Goal: Task Accomplishment & Management: Complete application form

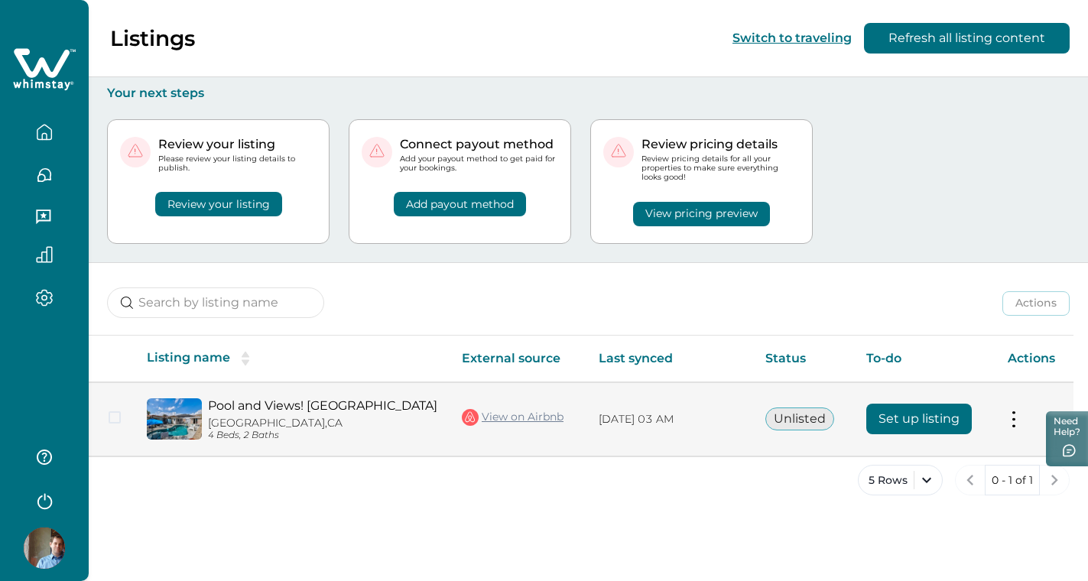
click at [901, 411] on button "Set up listing" at bounding box center [919, 419] width 106 height 31
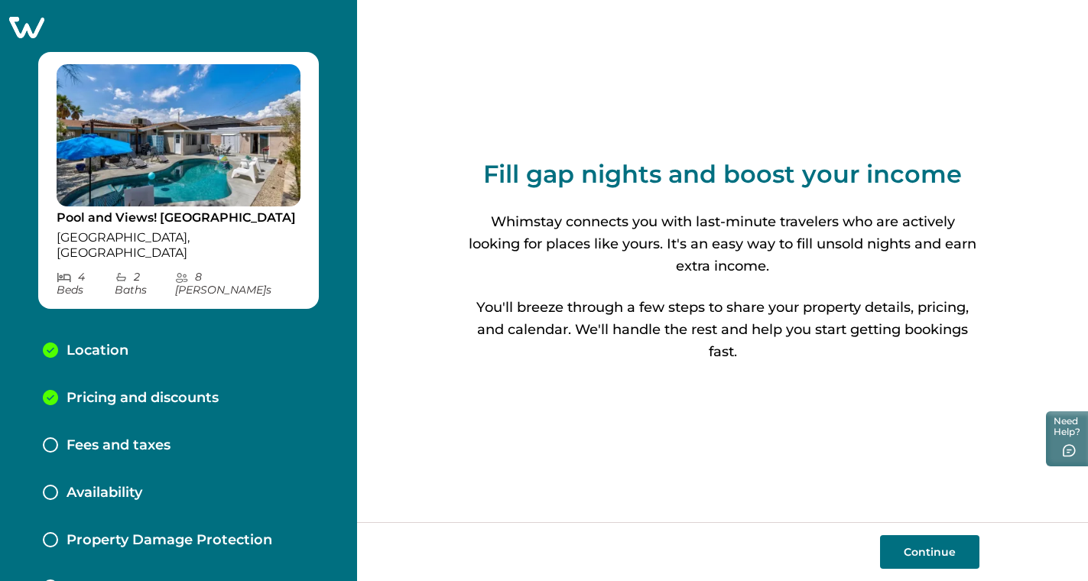
click at [943, 561] on button "Continue" at bounding box center [929, 552] width 99 height 34
select select "CA"
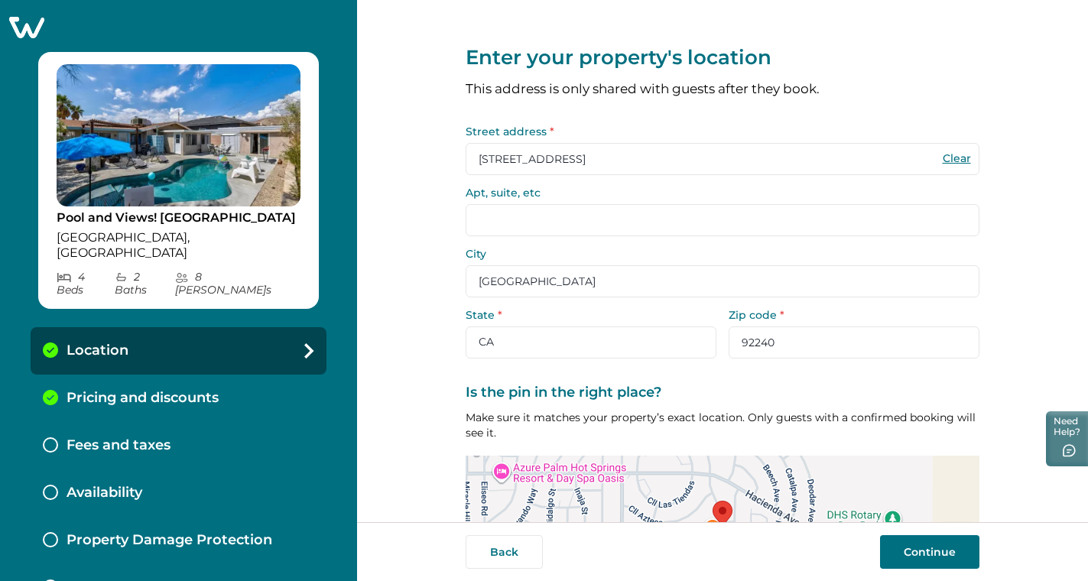
click at [940, 562] on button "Continue" at bounding box center [929, 552] width 99 height 34
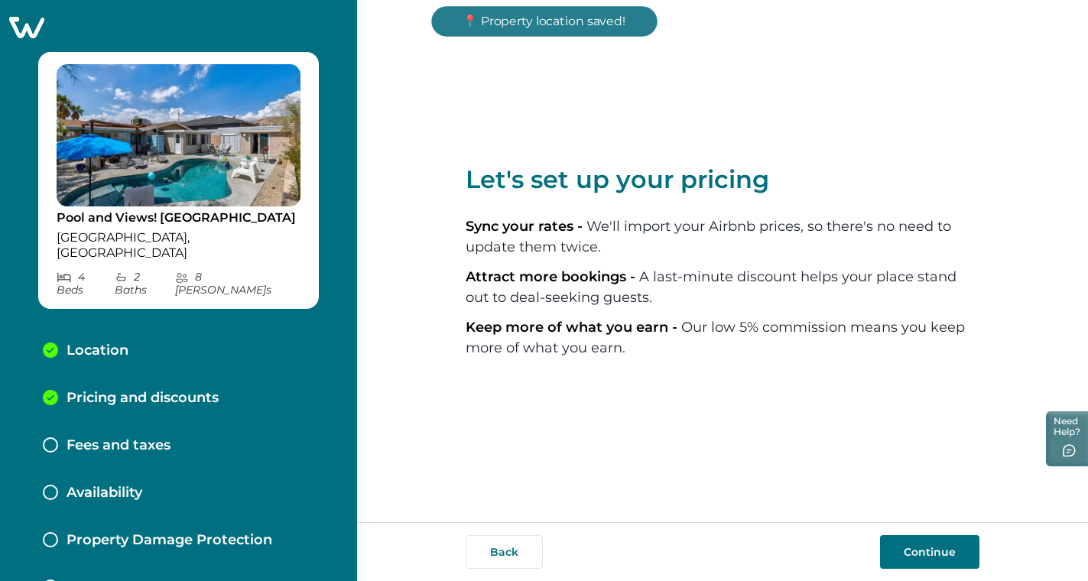
click at [920, 555] on button "Continue" at bounding box center [929, 552] width 99 height 34
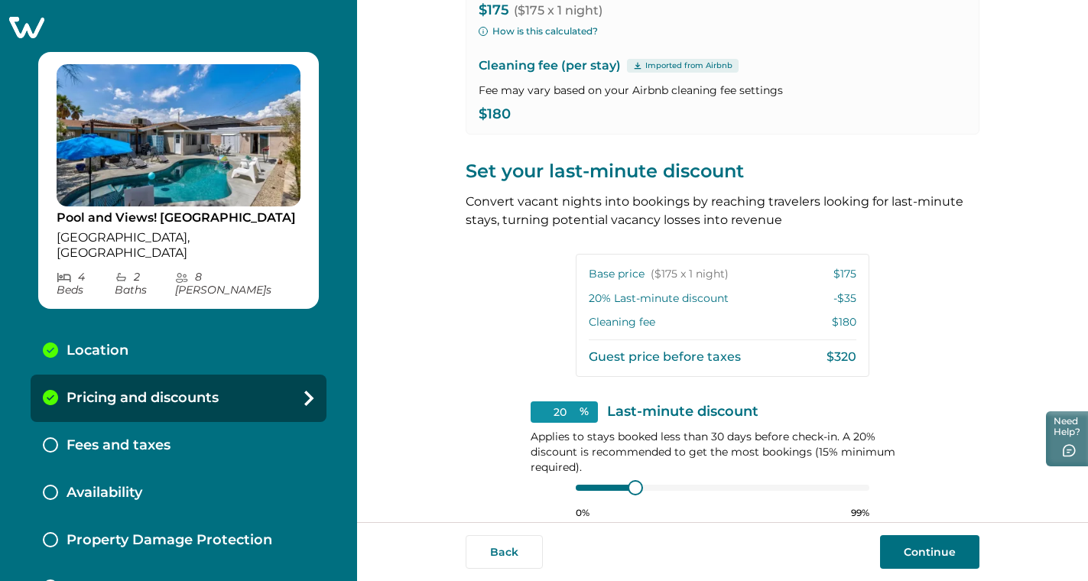
scroll to position [291, 0]
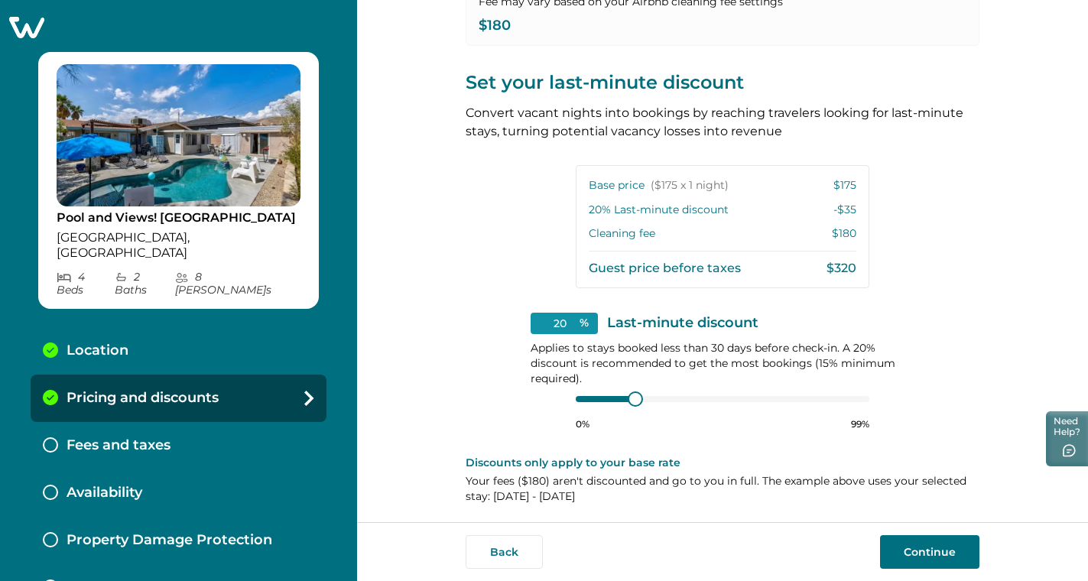
click at [937, 555] on button "Continue" at bounding box center [929, 552] width 99 height 34
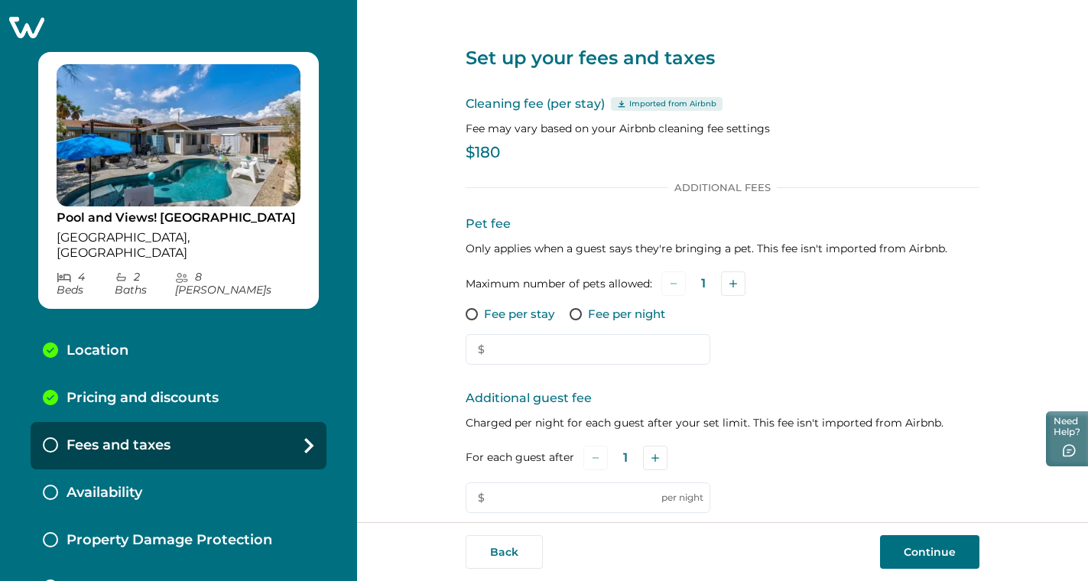
click at [466, 316] on span at bounding box center [472, 314] width 12 height 12
click at [539, 343] on input "text" at bounding box center [588, 349] width 245 height 31
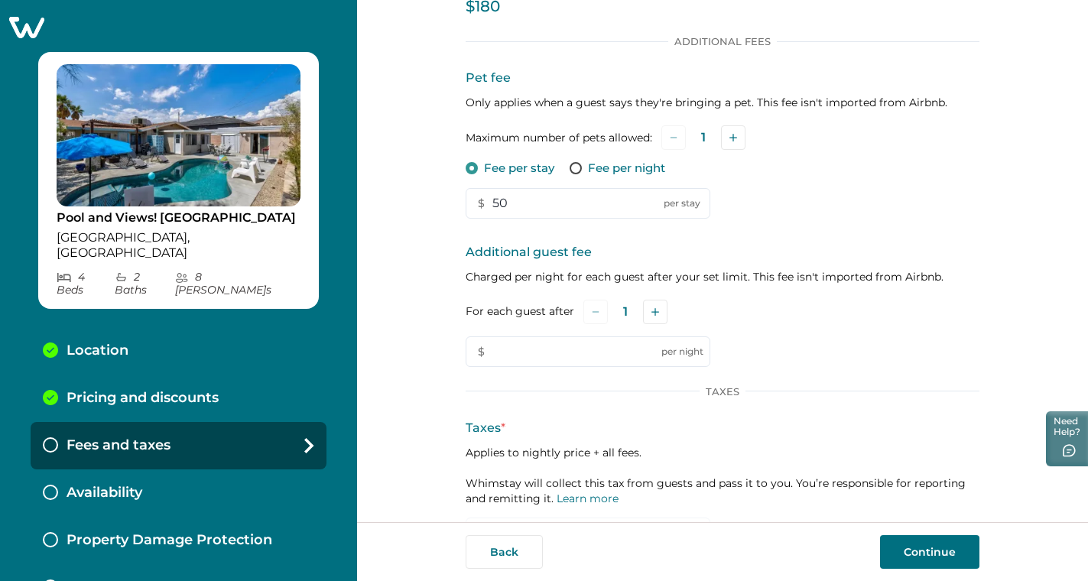
scroll to position [222, 0]
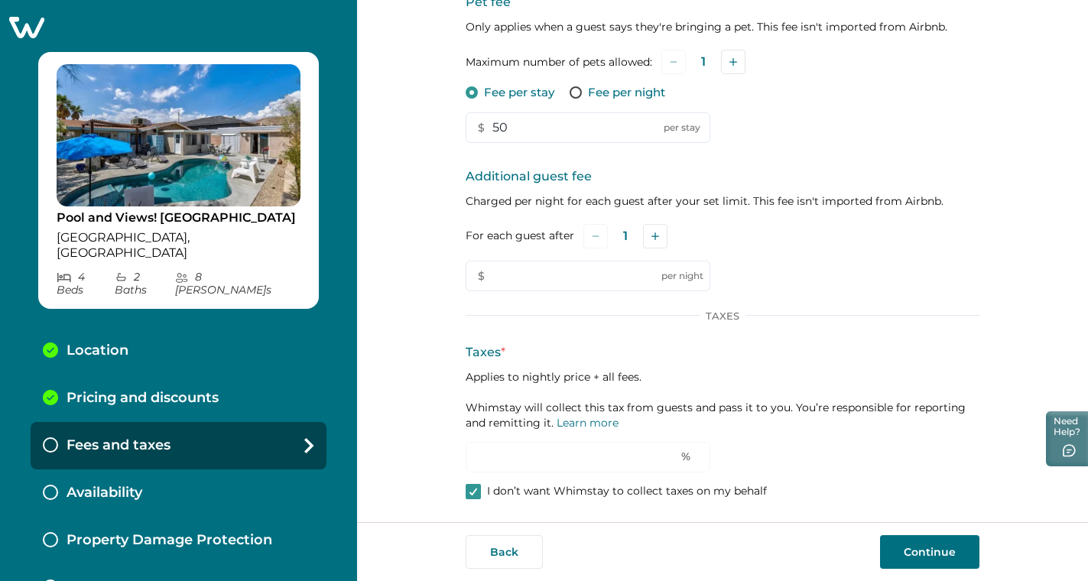
type input "50"
click at [951, 546] on button "Continue" at bounding box center [929, 552] width 99 height 34
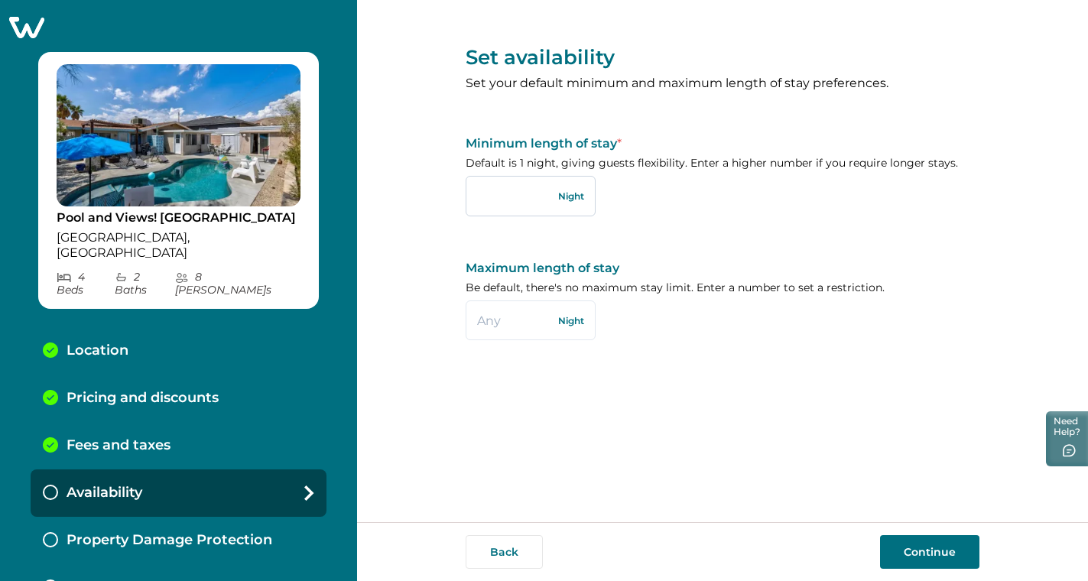
click at [524, 197] on input "text" at bounding box center [531, 196] width 130 height 40
type input "2"
click at [537, 317] on input "text" at bounding box center [531, 320] width 130 height 40
type input "7"
click at [924, 547] on button "Continue" at bounding box center [929, 552] width 99 height 34
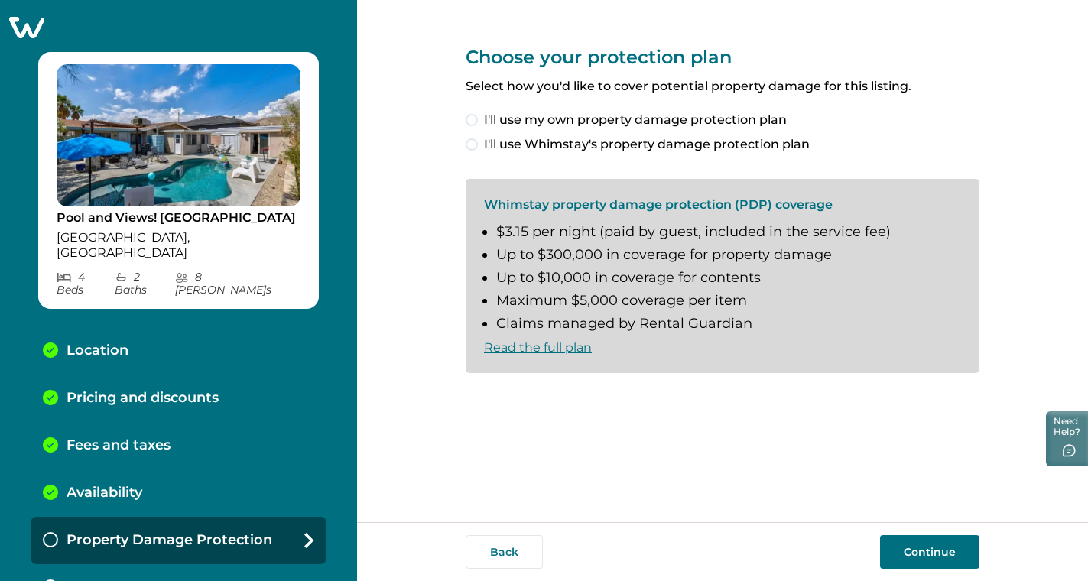
click at [472, 142] on span at bounding box center [472, 144] width 12 height 12
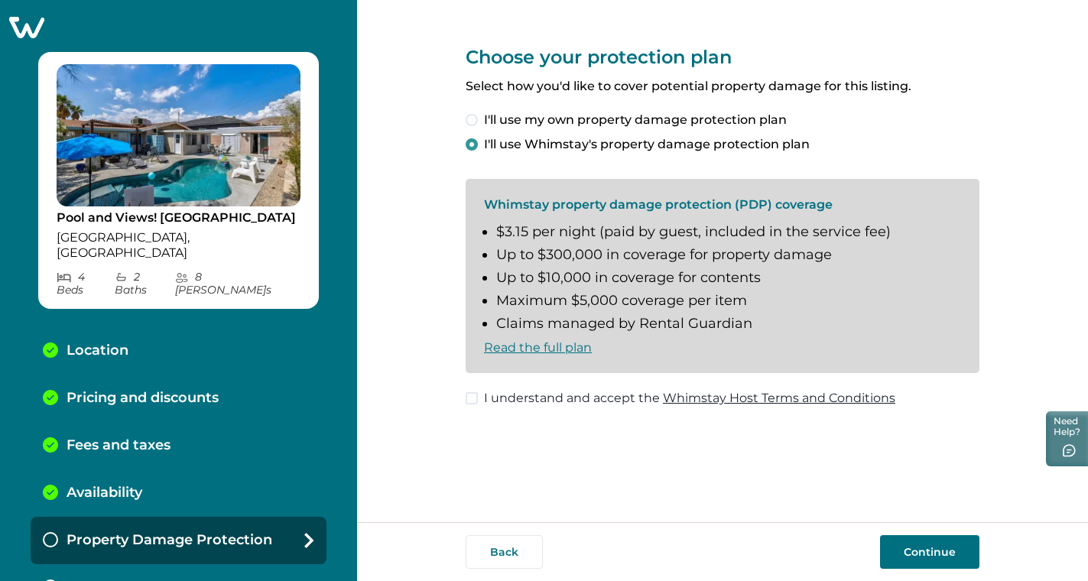
click at [479, 391] on label "I understand and accept the Whimstay Host Terms and Conditions" at bounding box center [681, 398] width 430 height 18
click at [957, 553] on button "Continue" at bounding box center [929, 552] width 99 height 34
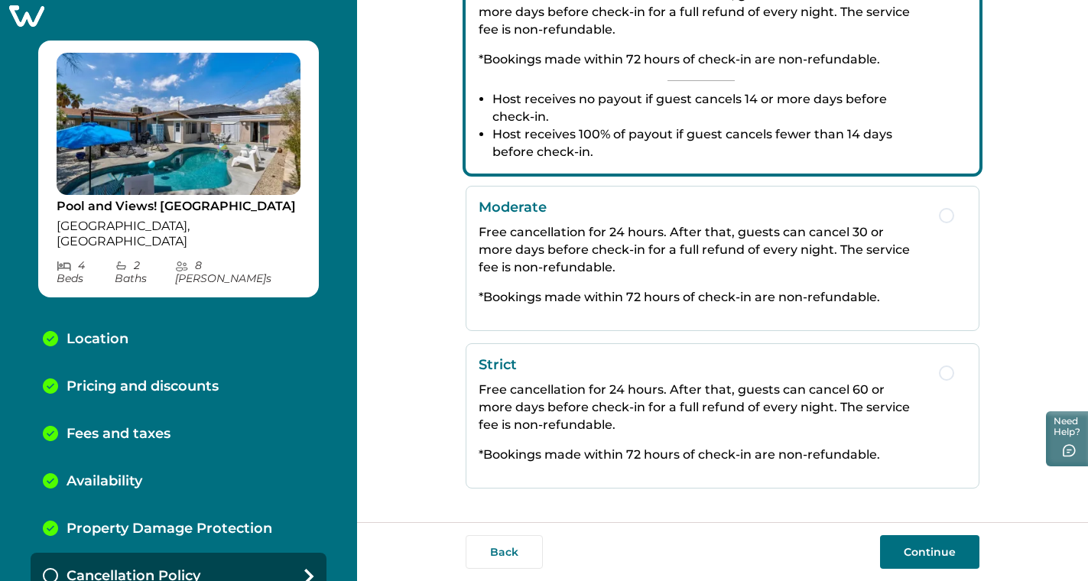
scroll to position [93, 0]
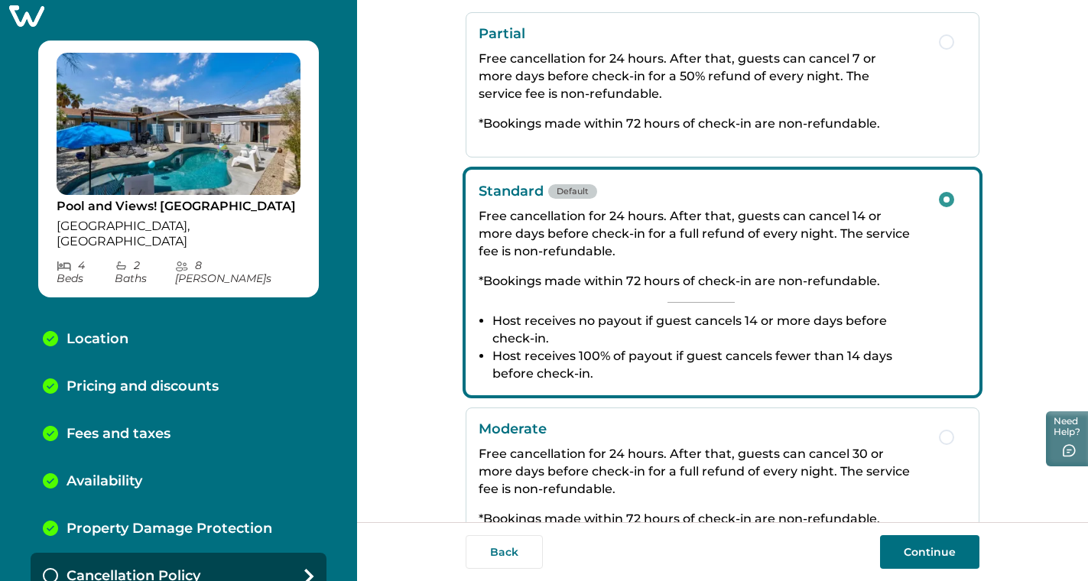
click at [923, 547] on button "Continue" at bounding box center [929, 552] width 99 height 34
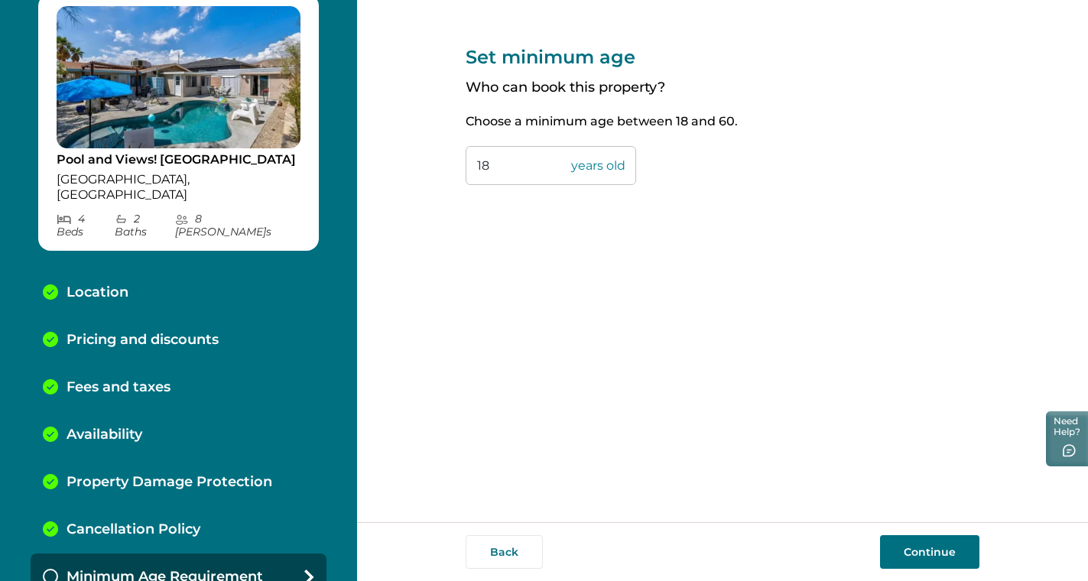
click at [956, 560] on button "Continue" at bounding box center [929, 552] width 99 height 34
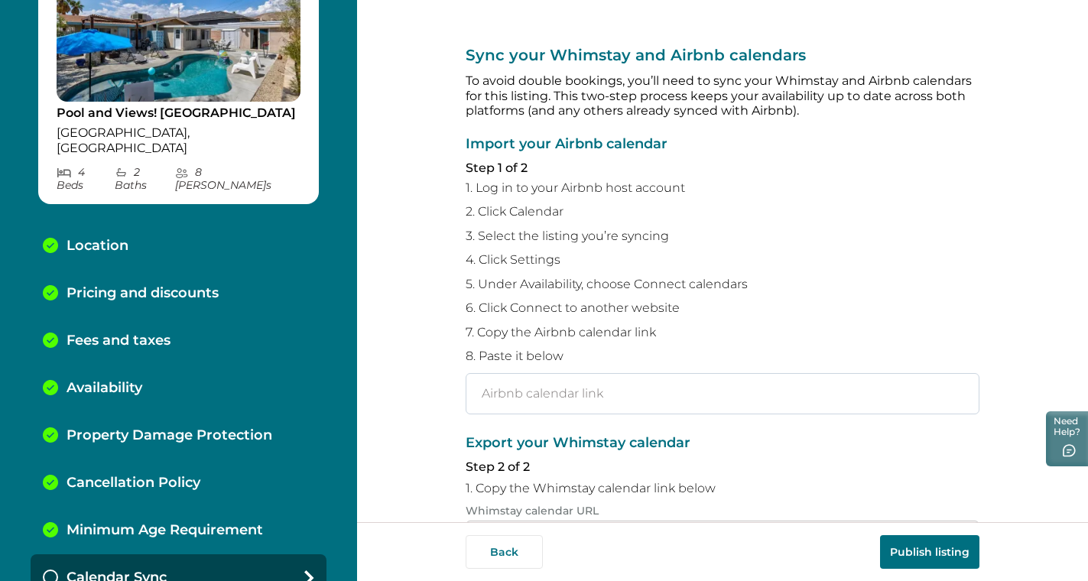
click at [615, 388] on input "text" at bounding box center [723, 393] width 514 height 41
paste input "https://www.airbnb.com/calendar/ical/44911896.ics?s=7b5aca272a7a0df72ee6ca46893…"
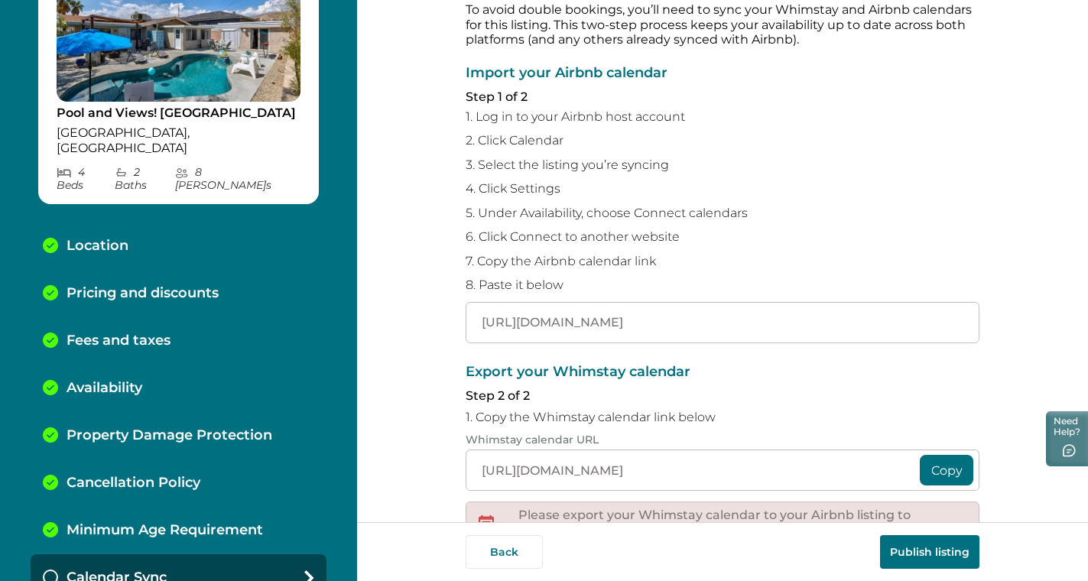
scroll to position [161, 0]
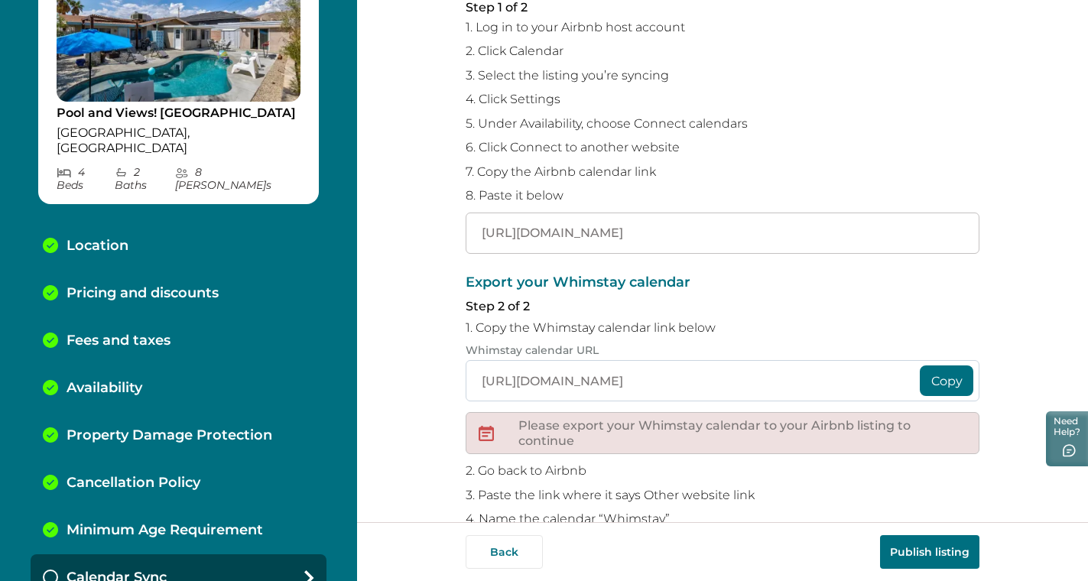
type input "https://www.airbnb.com/calendar/ical/44911896.ics?s=7b5aca272a7a0df72ee6ca46893…"
click at [618, 379] on input "https://whimstay-production-assets.s3.amazonaws.com/calendar/babea98b-c2eb-4b2d…" at bounding box center [723, 380] width 514 height 41
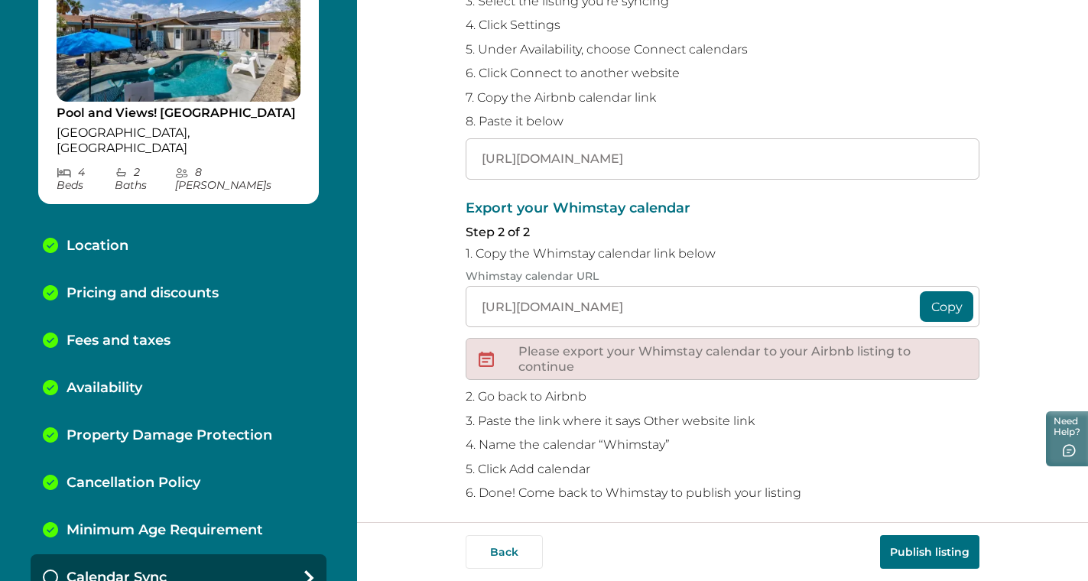
click at [940, 559] on button "Publish listing" at bounding box center [929, 552] width 99 height 34
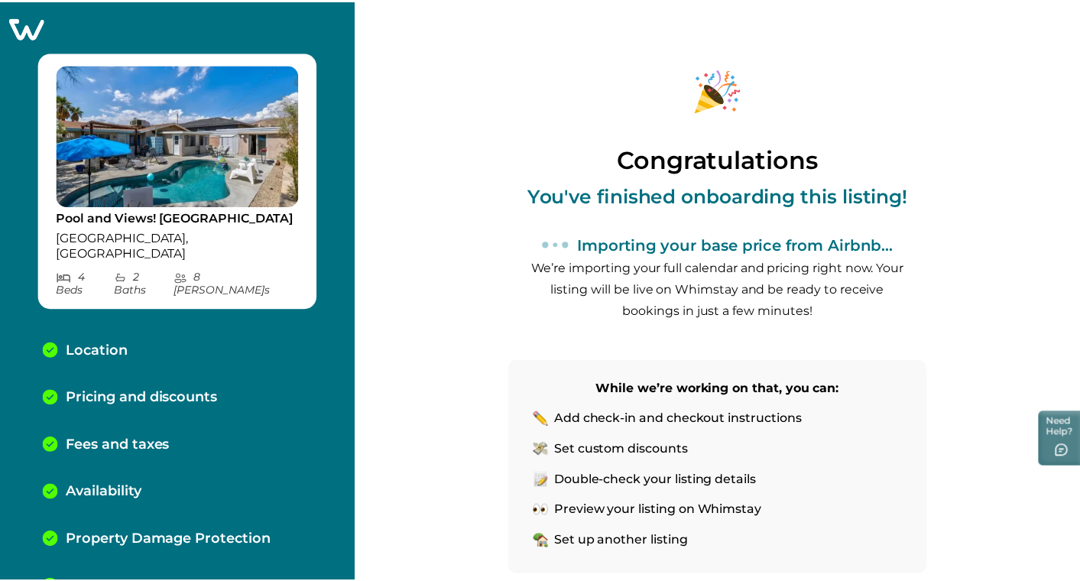
scroll to position [161, 0]
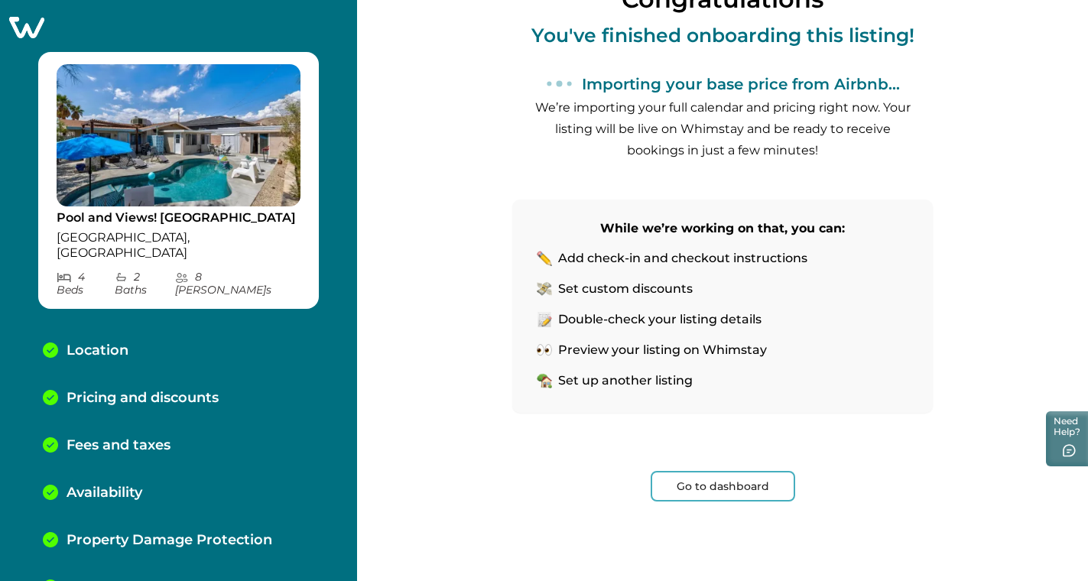
click at [761, 496] on button "Go to dashboard" at bounding box center [723, 486] width 144 height 31
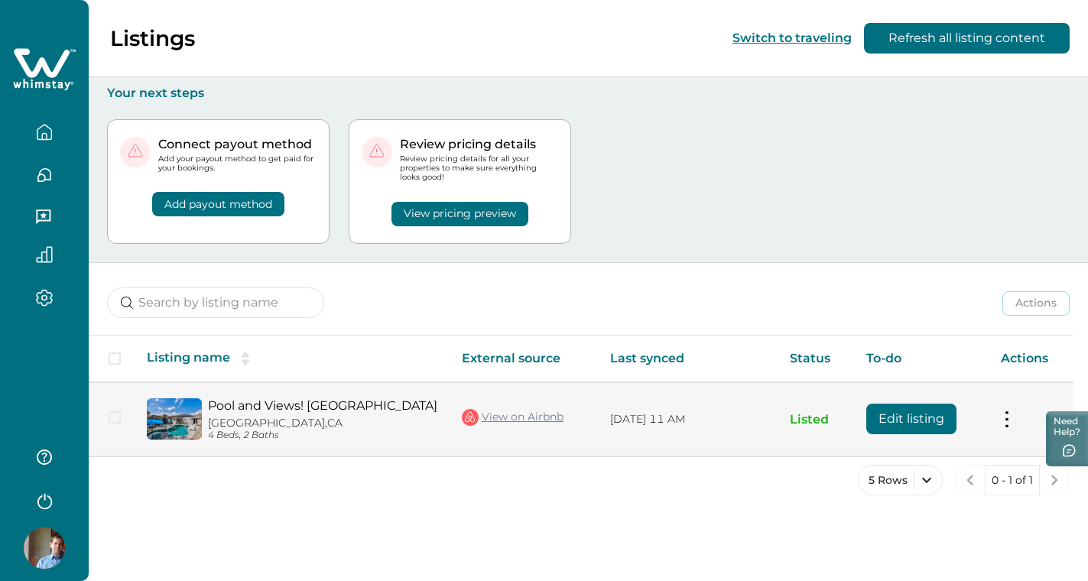
click at [368, 430] on p "4 Beds, 2 Baths" at bounding box center [322, 435] width 229 height 11
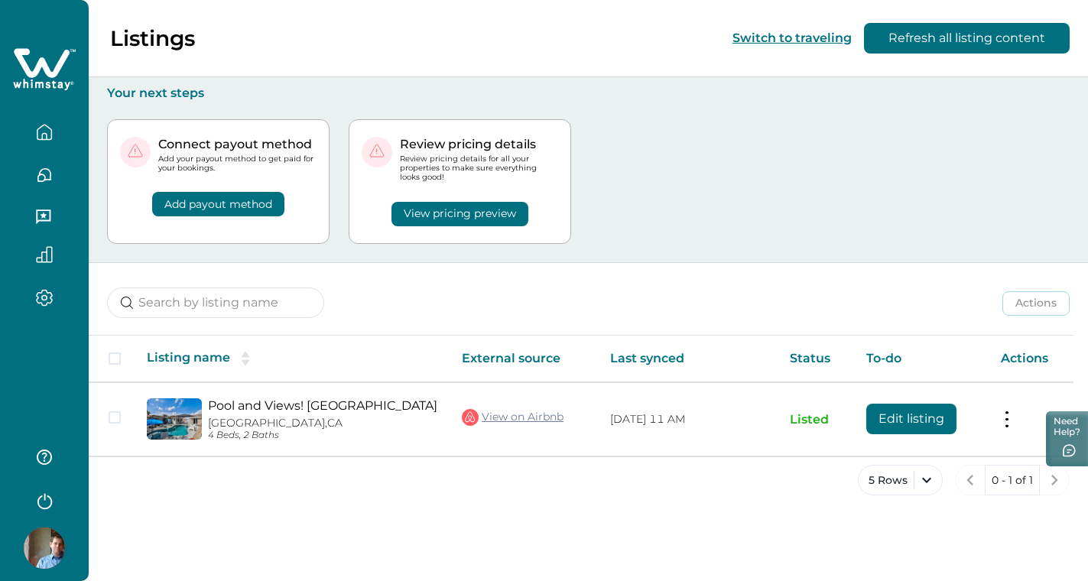
click at [417, 209] on button "View pricing preview" at bounding box center [459, 214] width 137 height 24
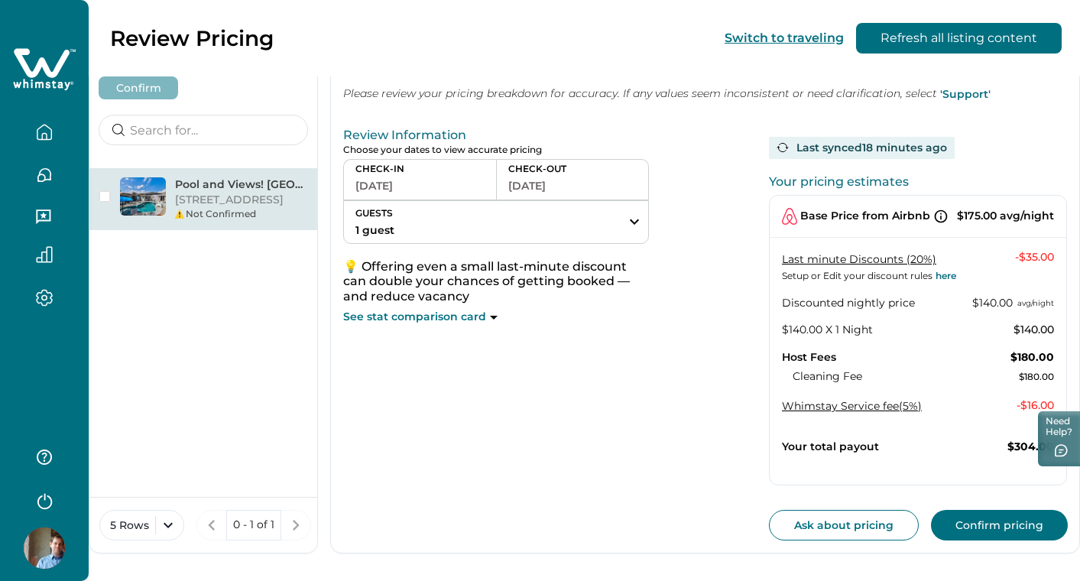
scroll to position [82, 0]
click at [223, 193] on p "13320 Calle Amapola, Desert Hot Springs, CA, 92240, US" at bounding box center [241, 200] width 133 height 15
click at [968, 510] on button "Confirm pricing" at bounding box center [999, 525] width 137 height 31
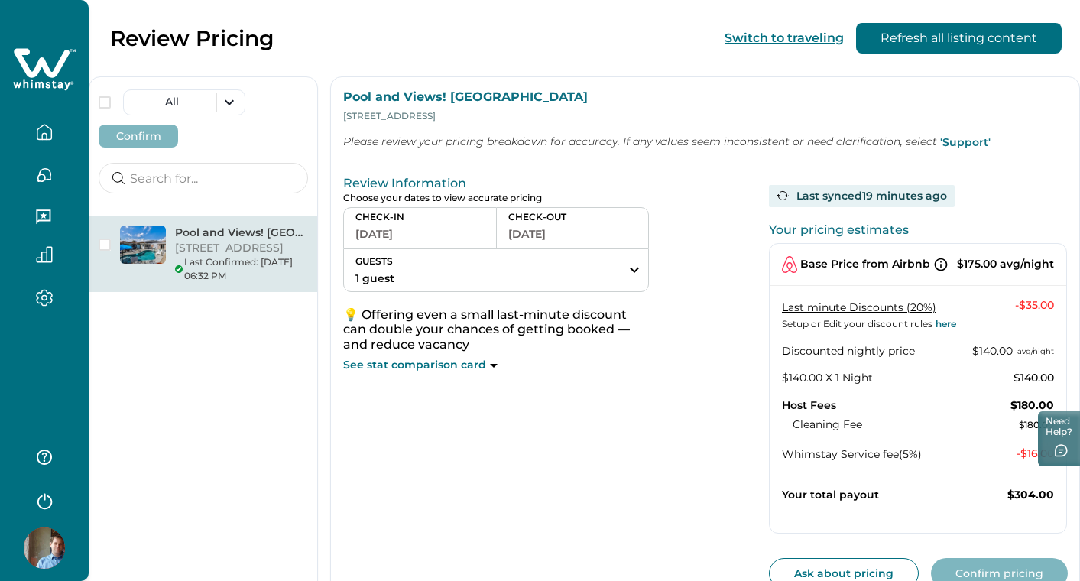
scroll to position [85, 0]
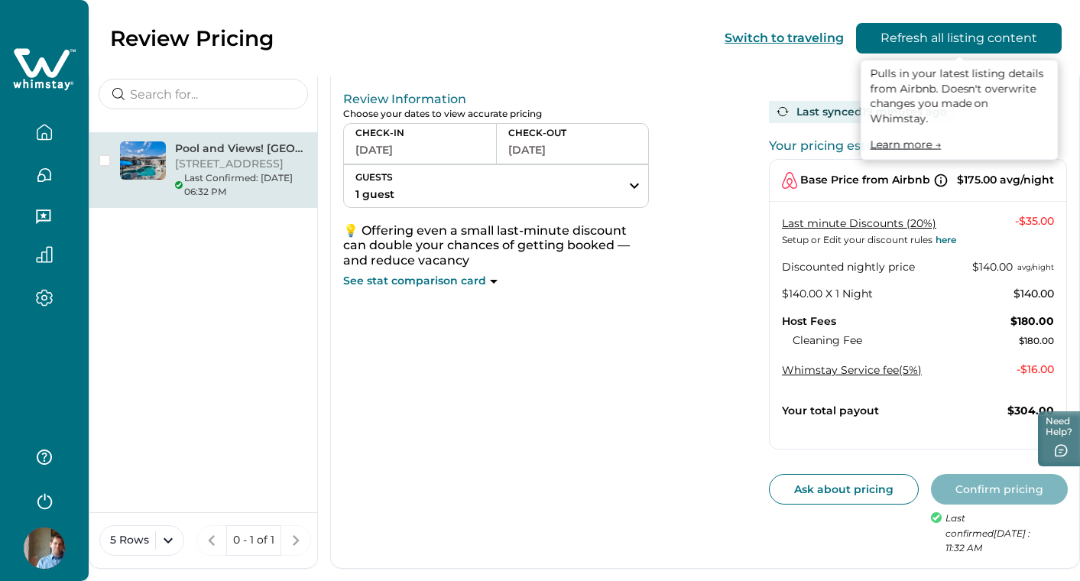
click at [927, 44] on button "Refresh all listing content" at bounding box center [959, 38] width 206 height 31
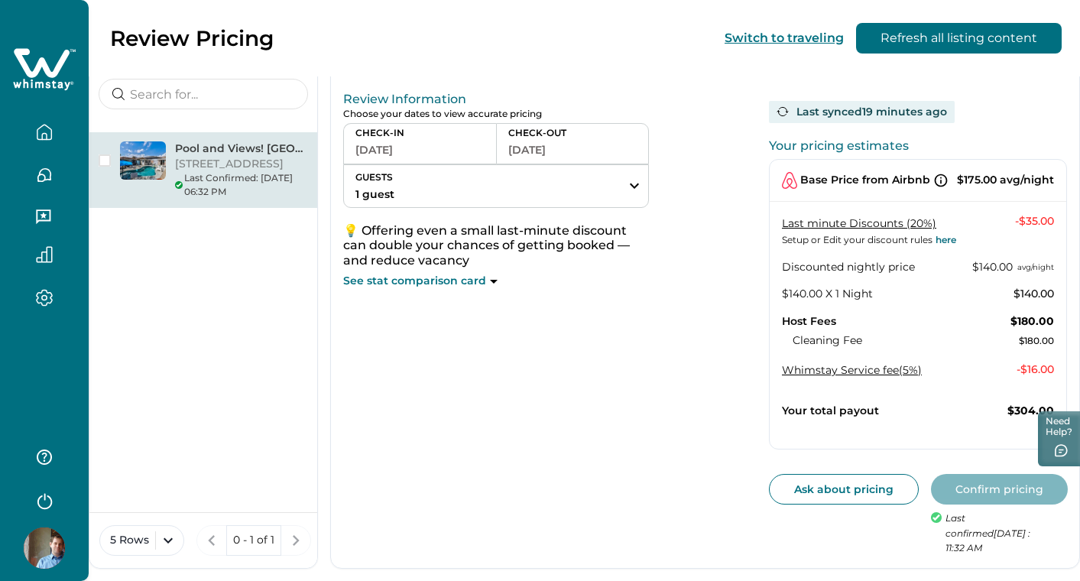
scroll to position [0, 0]
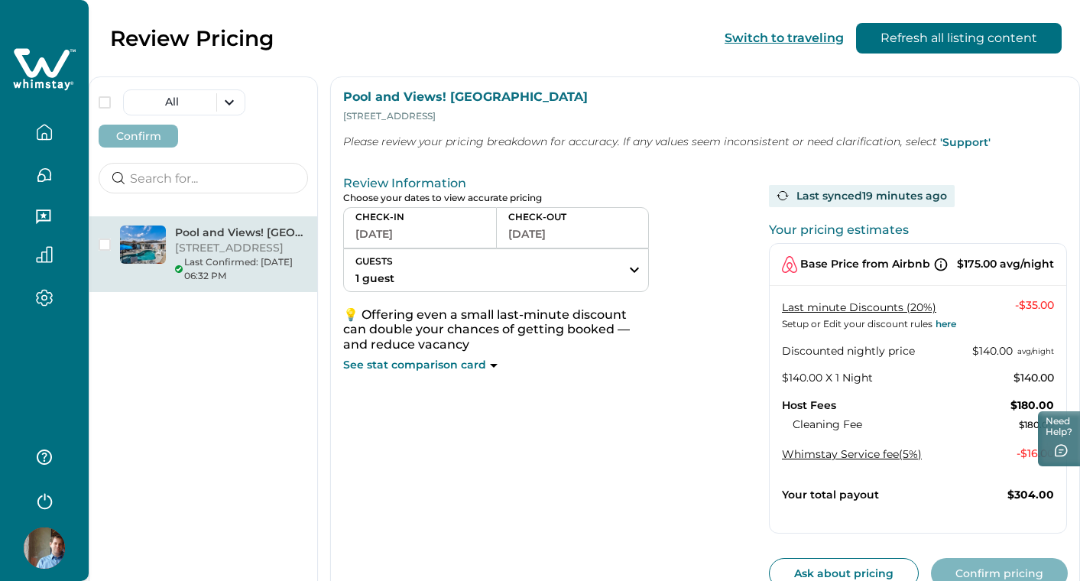
click at [46, 129] on icon "button" at bounding box center [44, 132] width 17 height 17
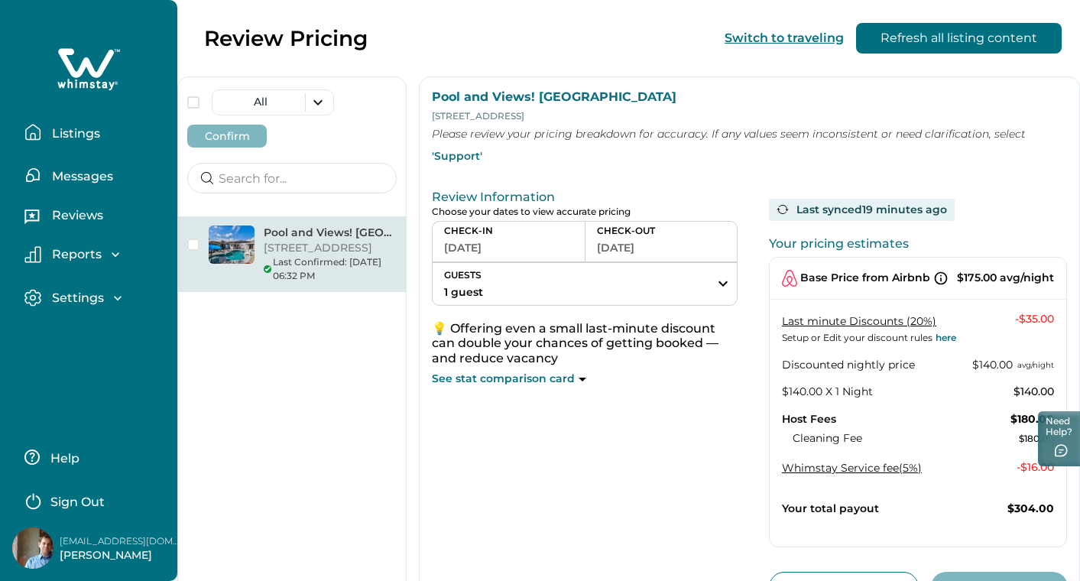
click at [47, 129] on button "Listings" at bounding box center [94, 132] width 141 height 31
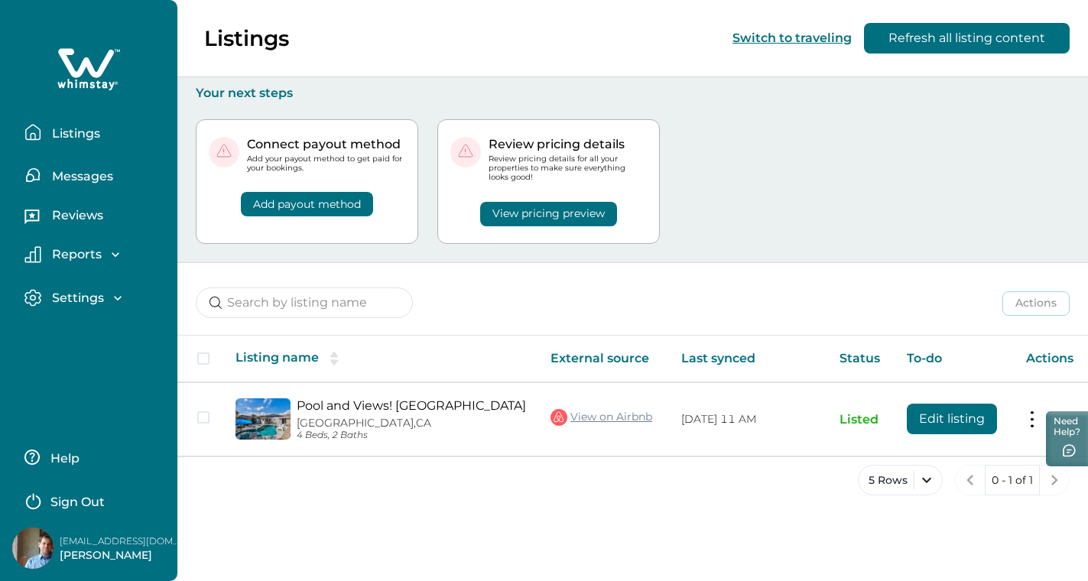
click at [495, 212] on button "View pricing preview" at bounding box center [548, 214] width 137 height 24
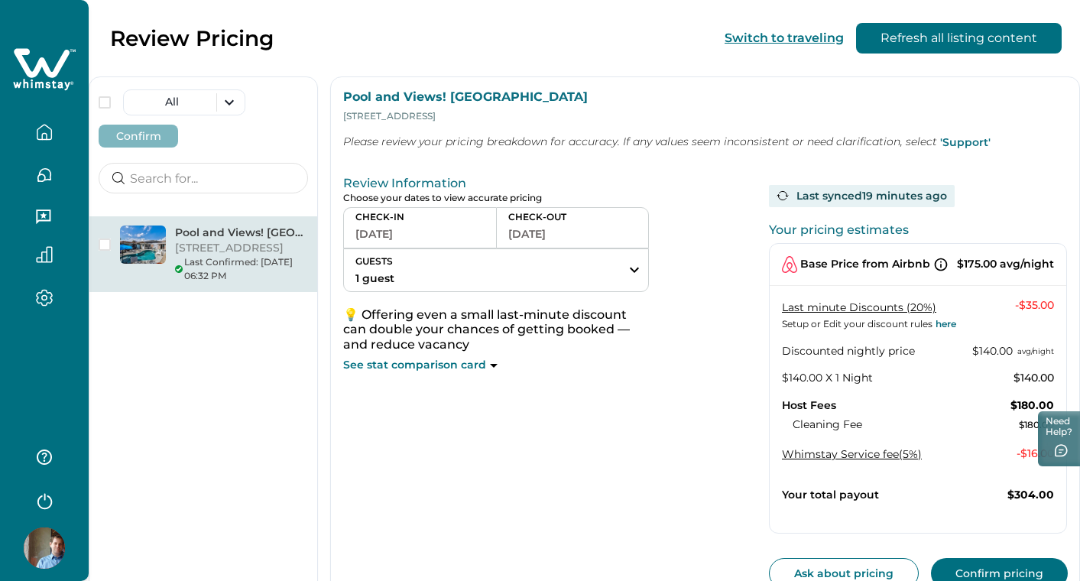
scroll to position [85, 0]
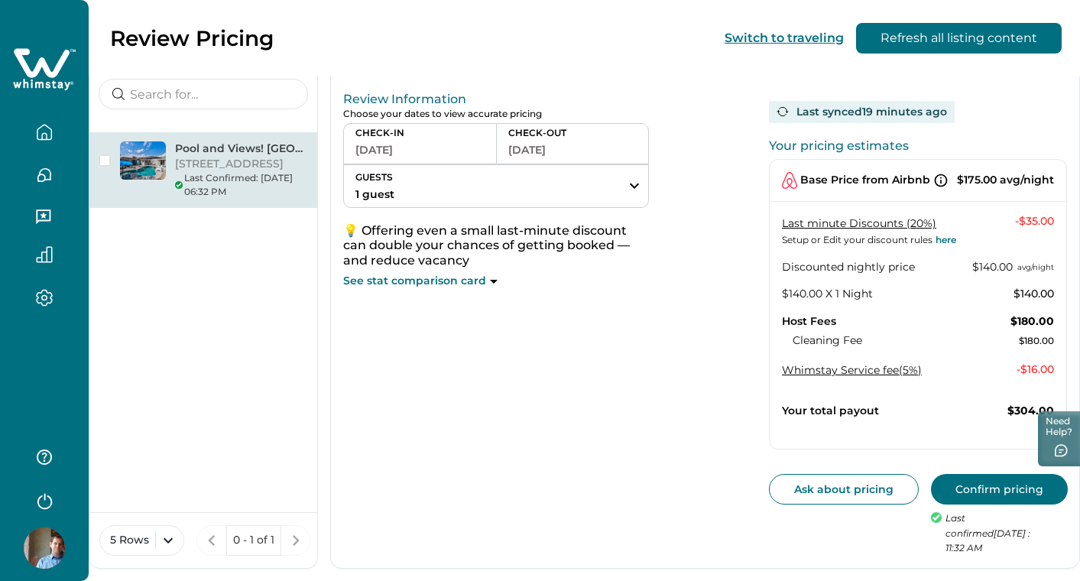
click at [988, 478] on button "Confirm pricing" at bounding box center [999, 489] width 137 height 31
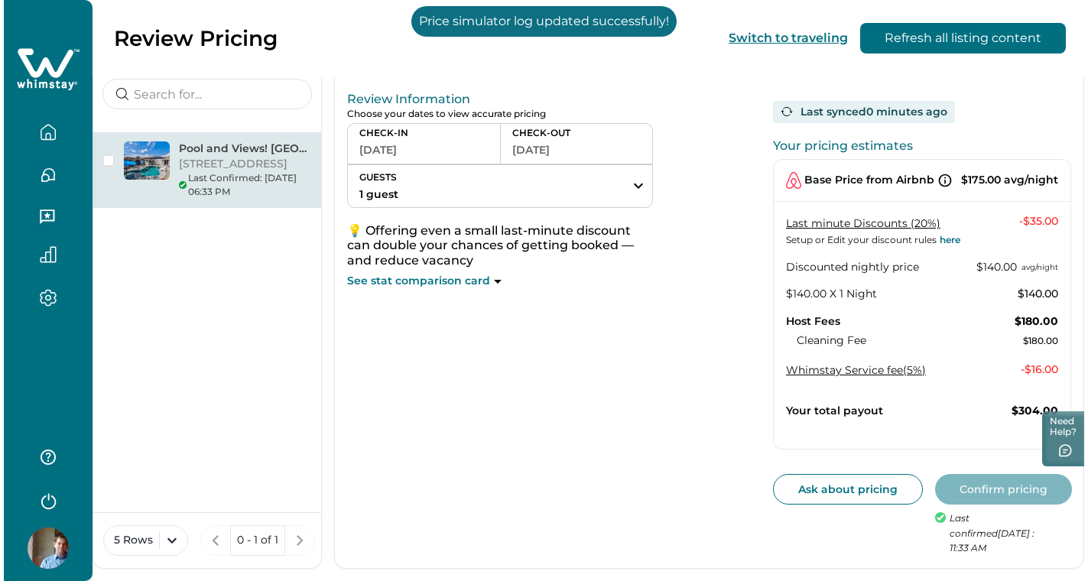
scroll to position [0, 0]
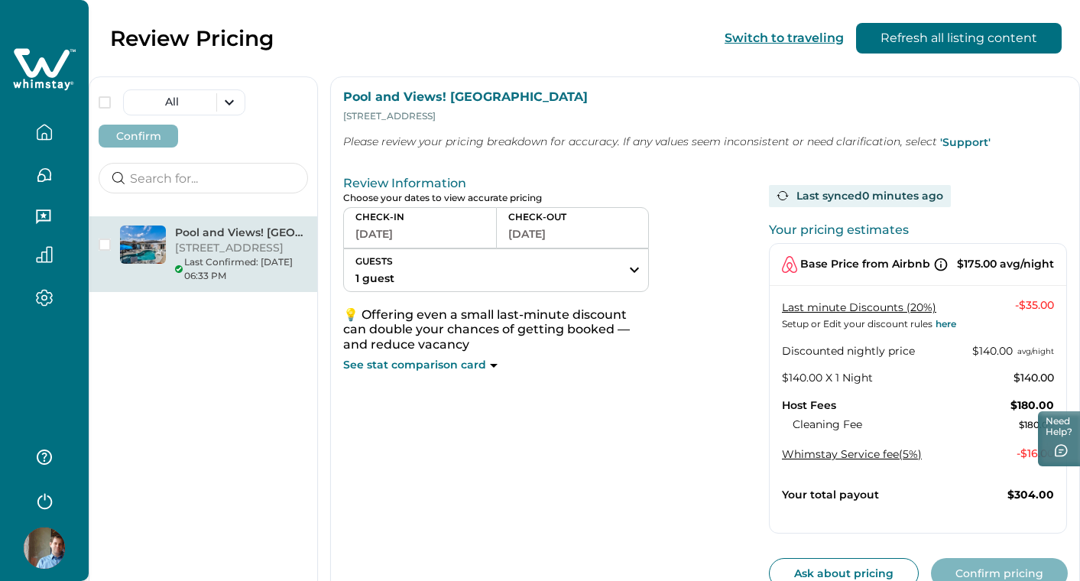
click at [39, 136] on icon "button" at bounding box center [44, 132] width 17 height 17
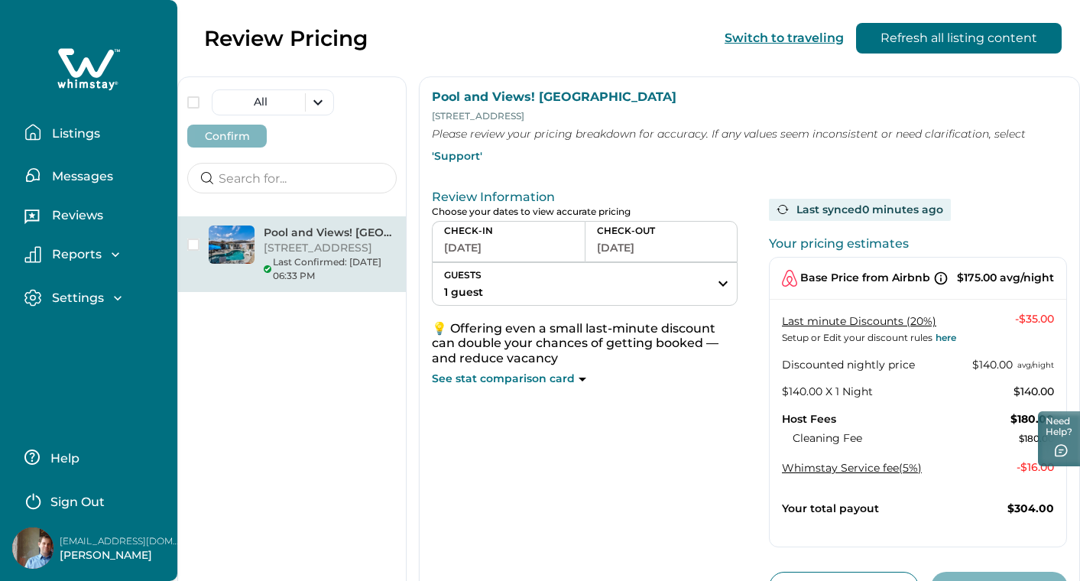
click at [71, 137] on p "Listings" at bounding box center [73, 133] width 53 height 15
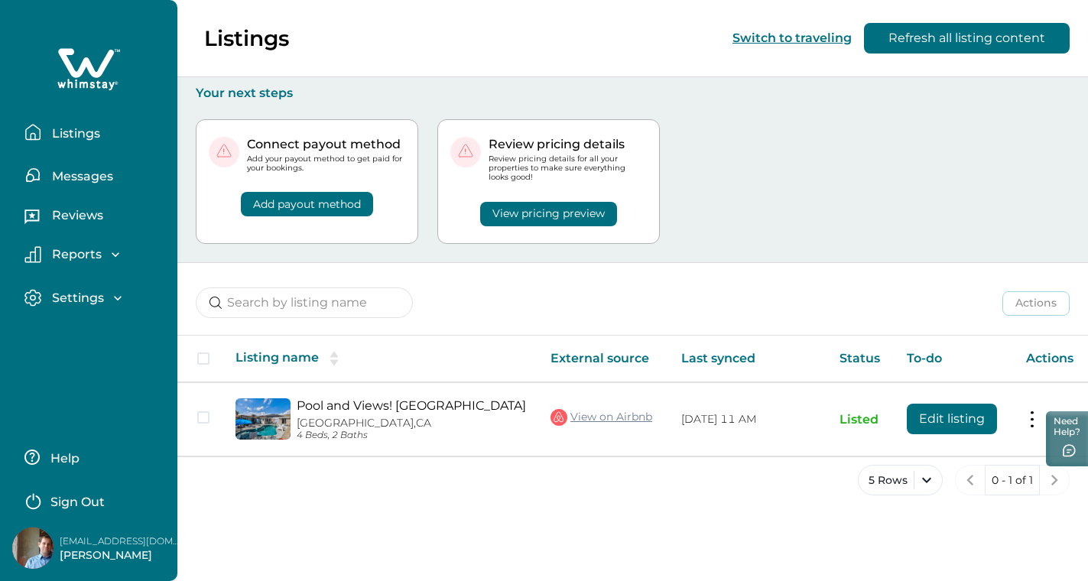
click at [331, 211] on button "Add payout method" at bounding box center [307, 204] width 132 height 24
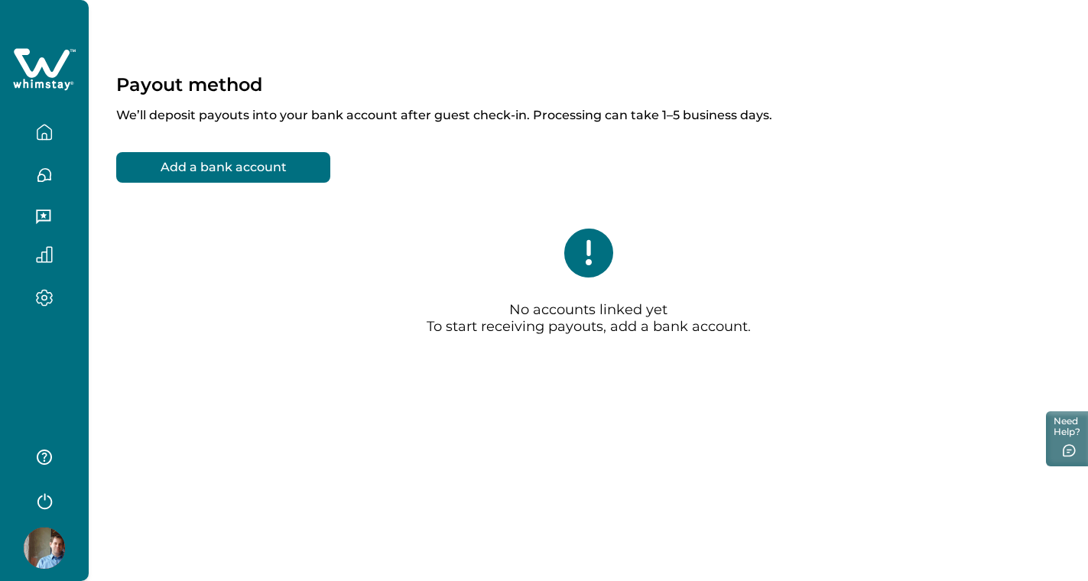
click at [272, 159] on button "Add a bank account" at bounding box center [223, 167] width 214 height 31
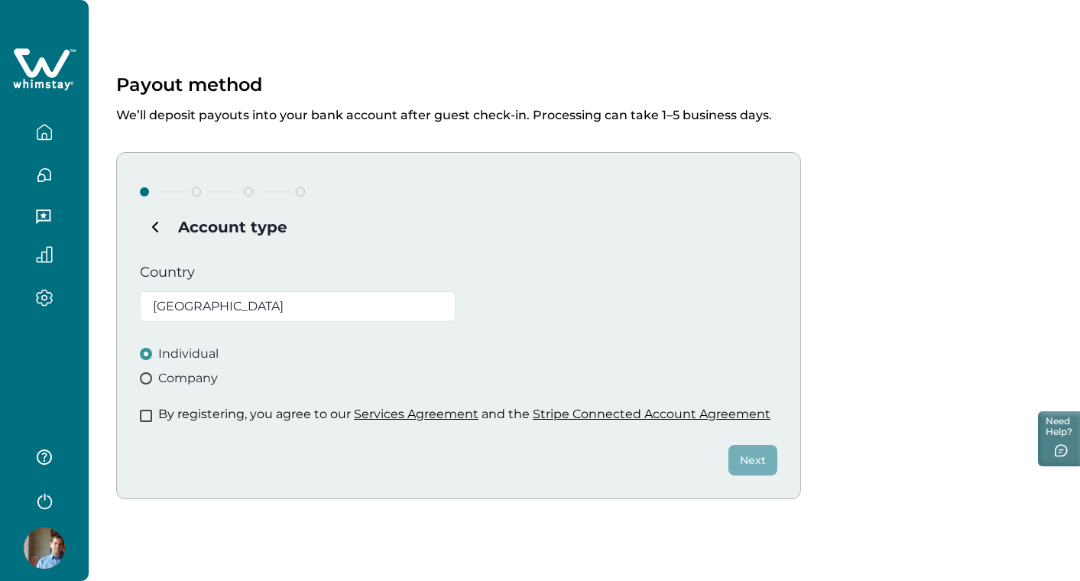
click at [248, 417] on p "By registering, you agree to our Services Agreement and the Stripe Connected Ac…" at bounding box center [464, 414] width 612 height 15
click at [144, 417] on span at bounding box center [146, 416] width 12 height 12
click at [740, 454] on button "Next" at bounding box center [753, 460] width 49 height 31
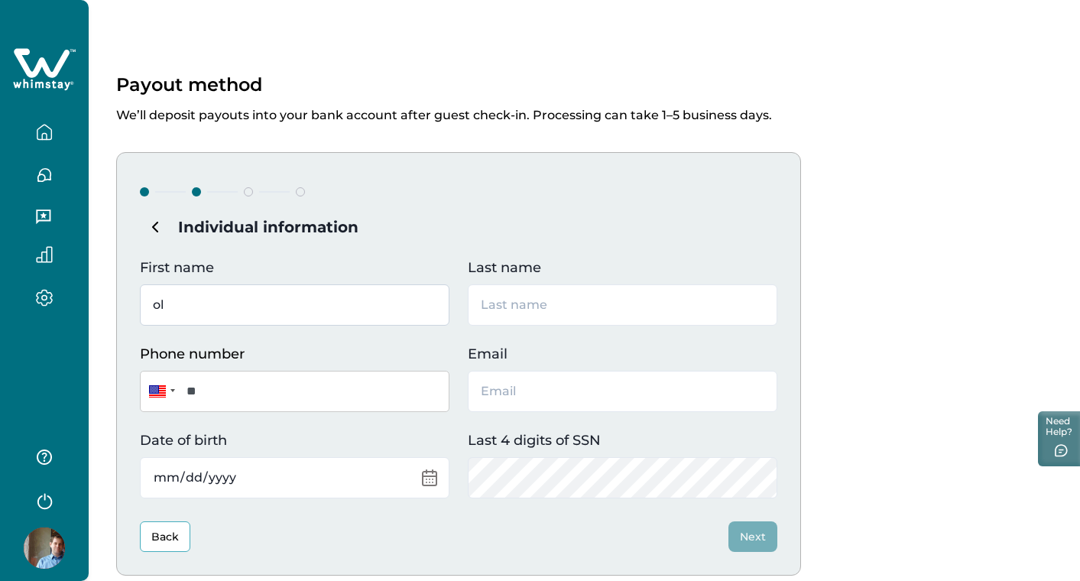
type input "o"
type input "[PERSON_NAME]"
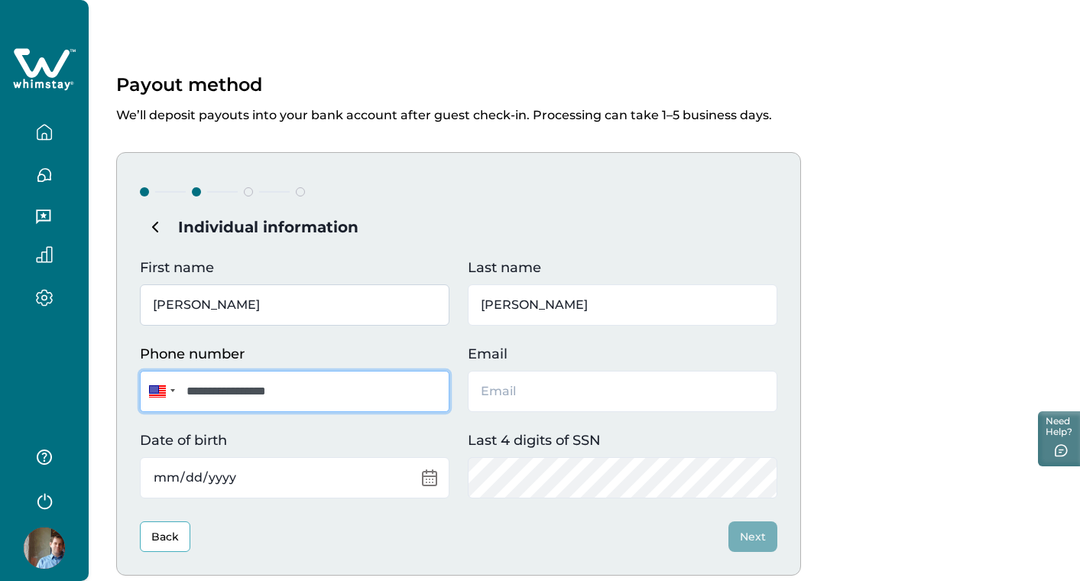
type input "**********"
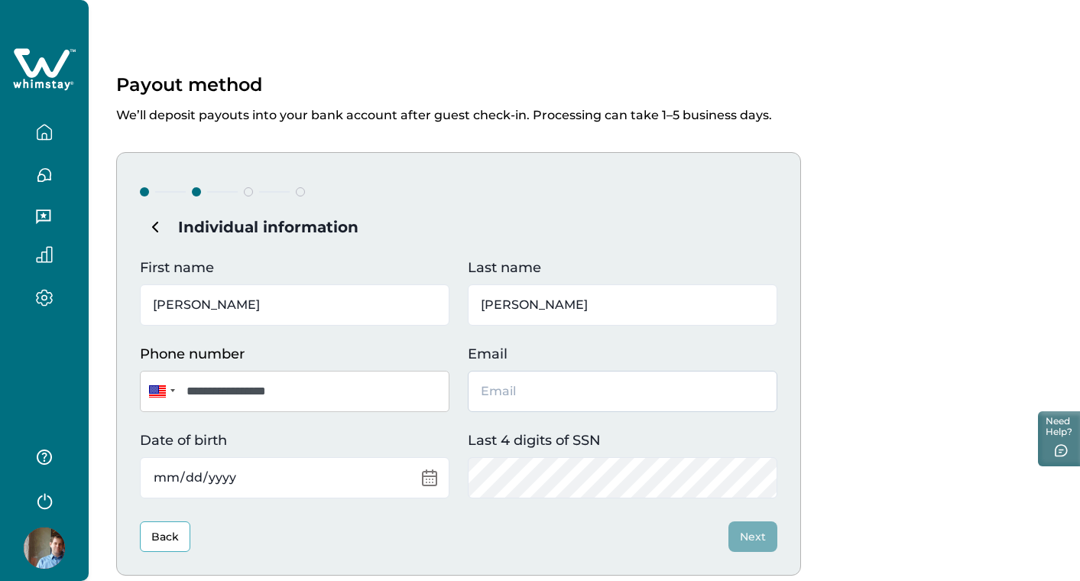
click at [508, 392] on input "Email" at bounding box center [623, 391] width 310 height 41
type input "[EMAIL_ADDRESS][DOMAIN_NAME]"
type input "[DATE]"
click at [745, 528] on button "Next" at bounding box center [753, 536] width 49 height 31
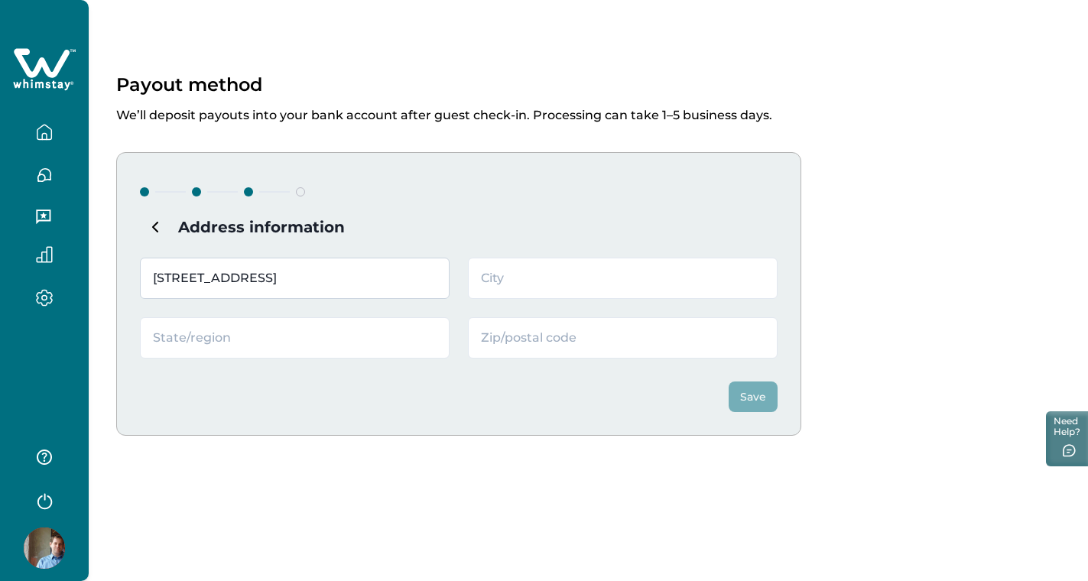
type input "[STREET_ADDRESS]"
type input "Desert Hot Sr"
click at [339, 274] on input "[STREET_ADDRESS]" at bounding box center [295, 278] width 310 height 41
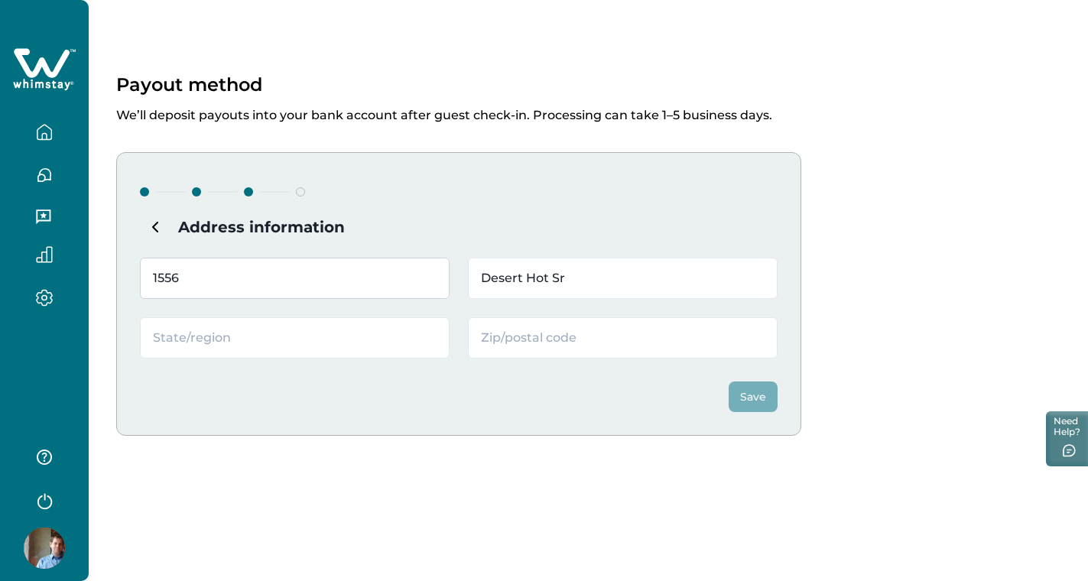
type input "1556"
type input "W [GEOGRAPHIC_DATA]."
type input "C"
type input "CA"
type input "90026"
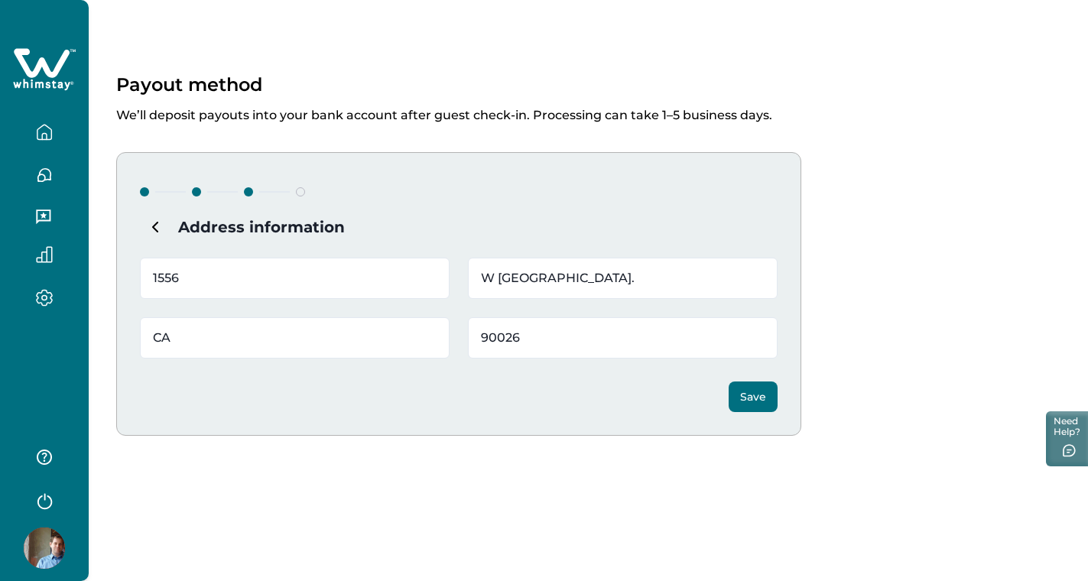
click at [735, 392] on button "Save" at bounding box center [753, 396] width 49 height 31
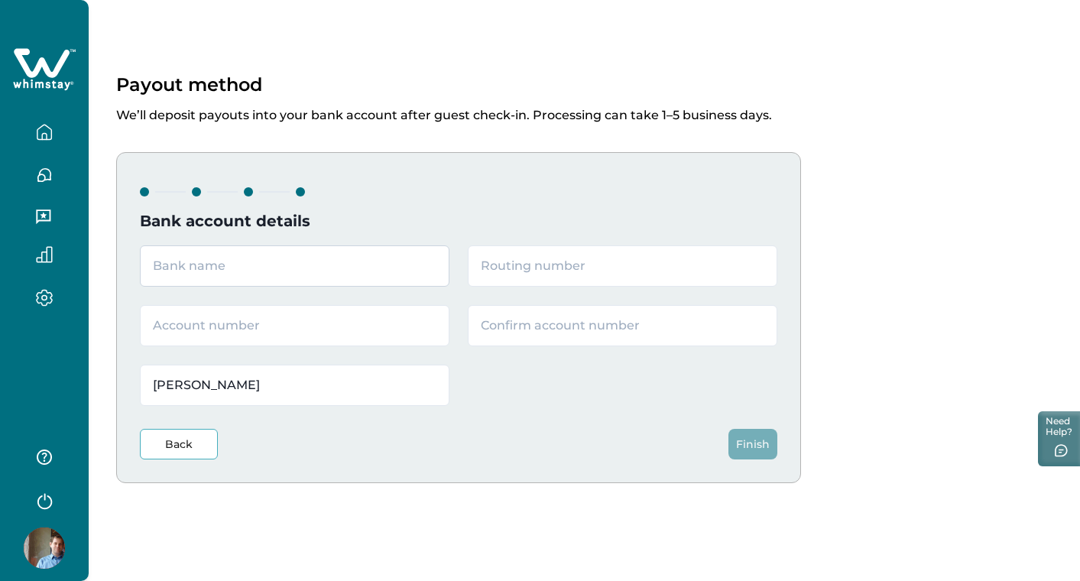
click at [378, 280] on input "text" at bounding box center [295, 265] width 310 height 41
type input "Chase"
type input "322271627"
type input "3830948622"
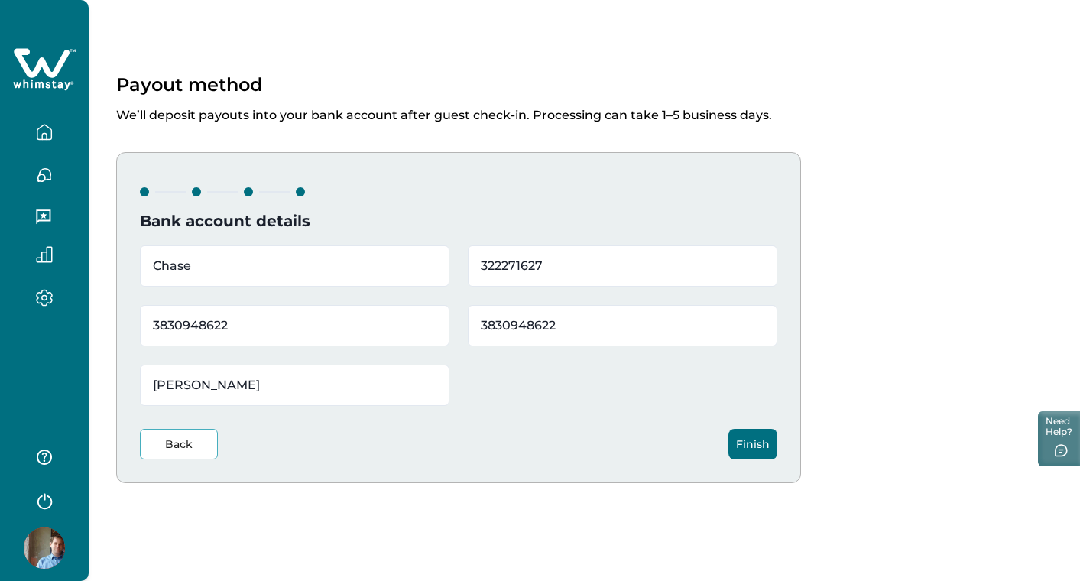
type input "3830948622"
click at [758, 449] on button "Finish" at bounding box center [753, 444] width 49 height 31
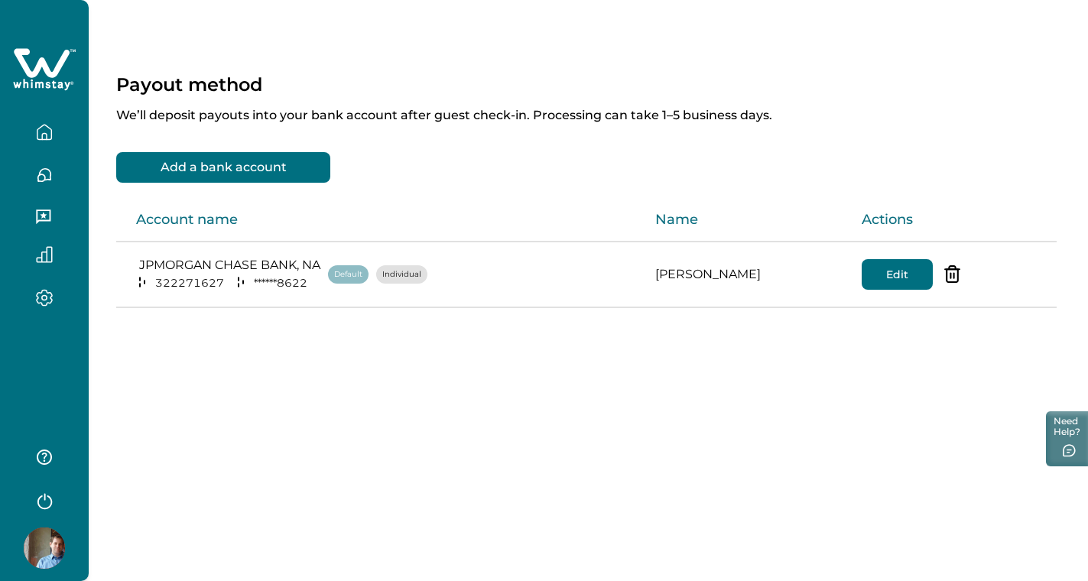
click at [571, 270] on div "JPMORGAN CHASE BANK, NA [US_BANK_ROUTING_MICR] ****** 8622 Default Individual" at bounding box center [383, 275] width 495 height 34
click at [54, 137] on button "button" at bounding box center [44, 132] width 64 height 31
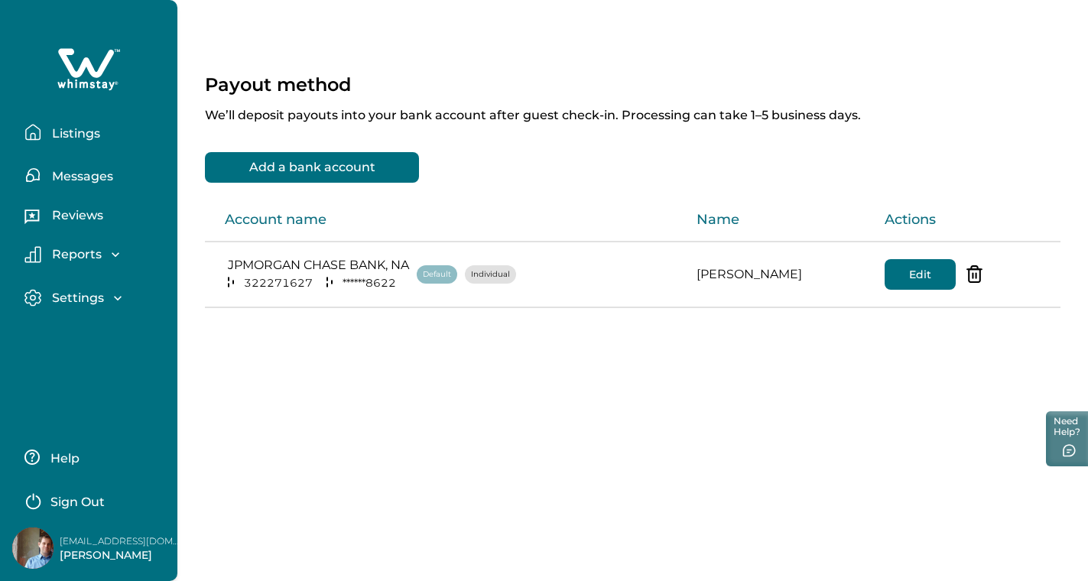
click at [54, 137] on p "Listings" at bounding box center [73, 133] width 53 height 15
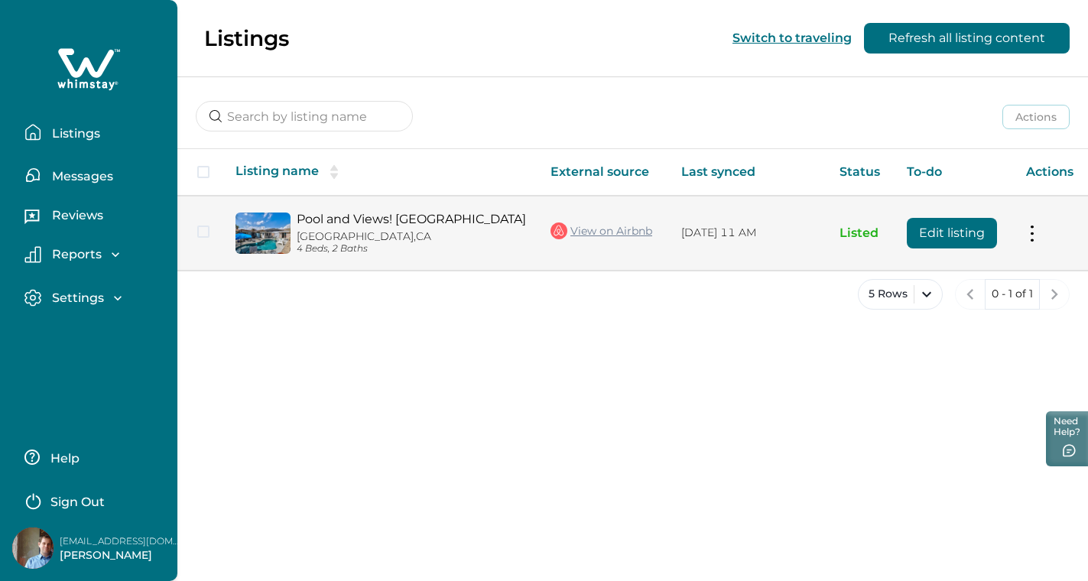
click at [329, 238] on p "[GEOGRAPHIC_DATA], [GEOGRAPHIC_DATA]" at bounding box center [411, 236] width 229 height 13
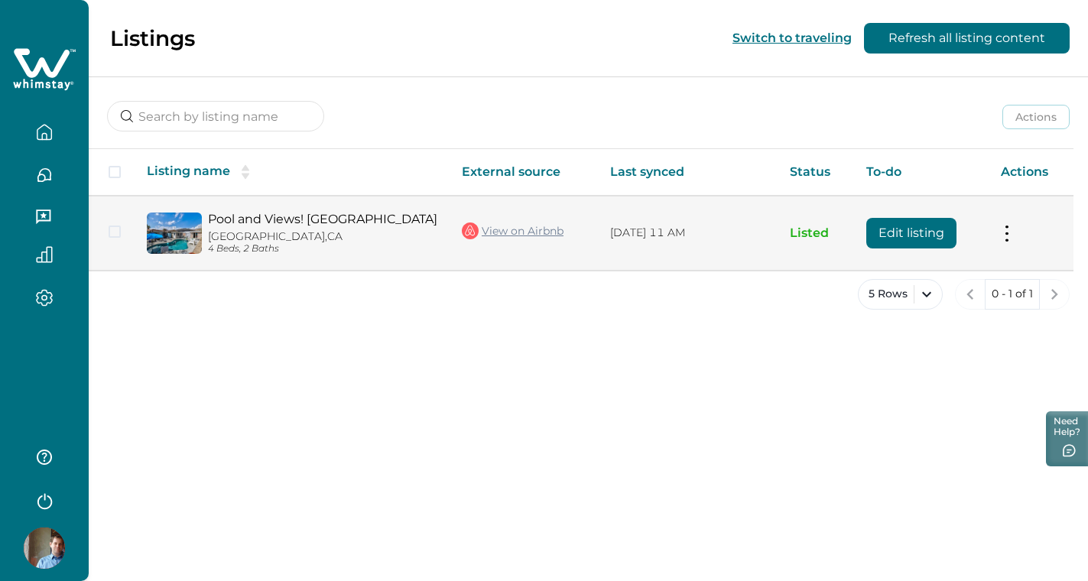
click at [329, 229] on div "Pool and Views! [GEOGRAPHIC_DATA] [GEOGRAPHIC_DATA], [GEOGRAPHIC_DATA] 4 Beds, …" at bounding box center [319, 233] width 235 height 43
click at [319, 216] on link "Pool and Views! [GEOGRAPHIC_DATA]" at bounding box center [322, 219] width 229 height 15
